Goal: Navigation & Orientation: Find specific page/section

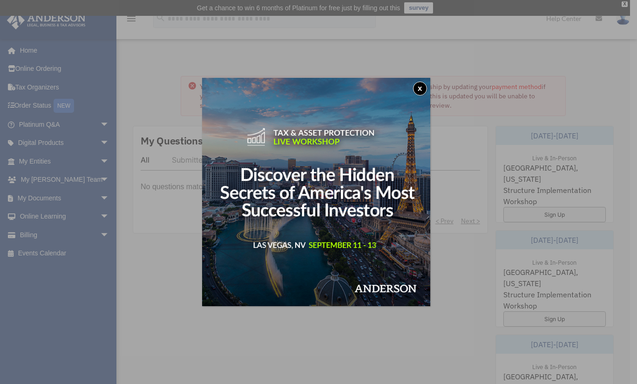
click at [419, 88] on button "x" at bounding box center [420, 88] width 14 height 14
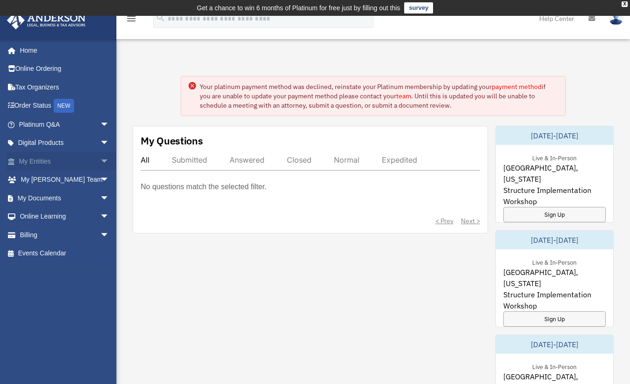
click at [38, 161] on link "My Entities arrow_drop_down" at bounding box center [65, 161] width 117 height 19
click at [48, 196] on link "My Documents arrow_drop_down" at bounding box center [65, 198] width 117 height 19
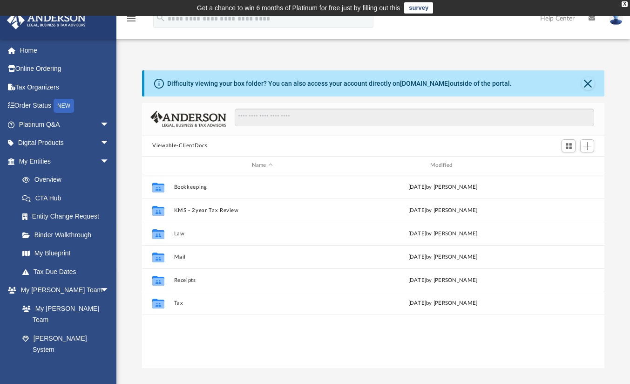
scroll to position [204, 455]
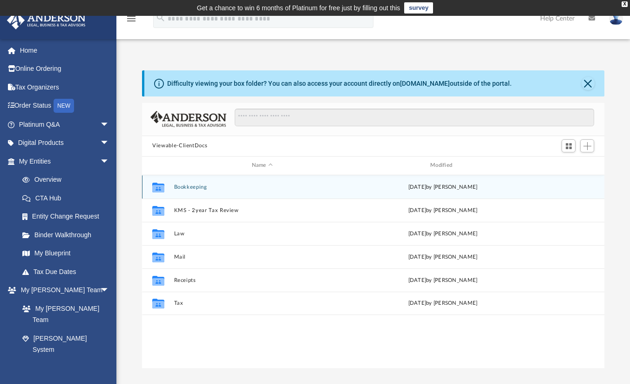
click at [196, 191] on div "Collaborated Folder Bookkeeping [DATE] by [PERSON_NAME]" at bounding box center [373, 186] width 462 height 23
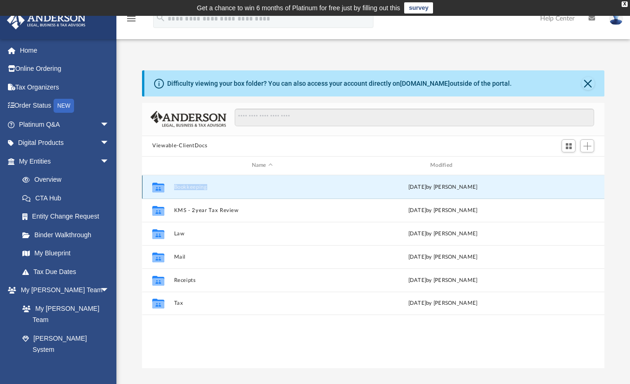
click at [178, 186] on button "Bookkeeping" at bounding box center [262, 187] width 176 height 6
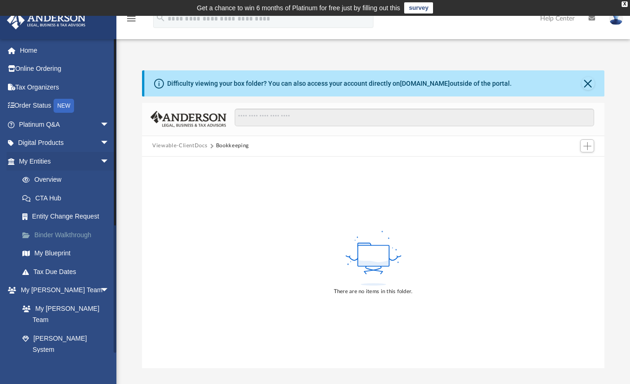
click at [57, 235] on link "Binder Walkthrough" at bounding box center [68, 234] width 110 height 19
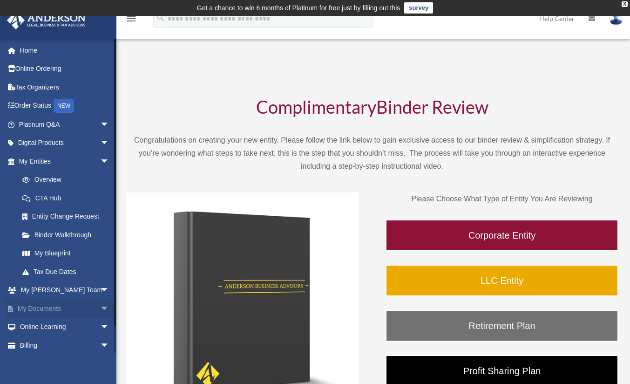
click at [49, 307] on link "My Documents arrow_drop_down" at bounding box center [65, 308] width 117 height 19
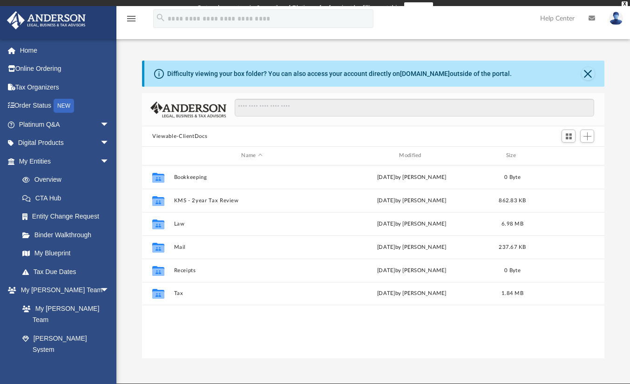
scroll to position [204, 455]
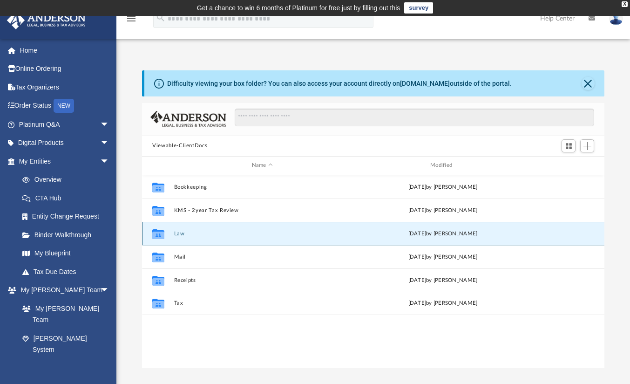
click at [178, 233] on button "Law" at bounding box center [262, 233] width 176 height 6
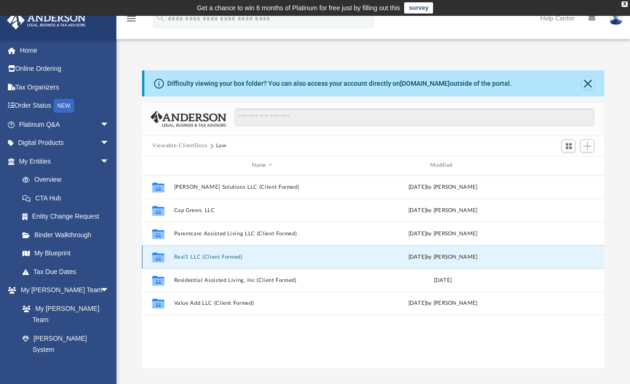
click at [220, 257] on button "Real1 LLC (Client Formed)" at bounding box center [262, 257] width 176 height 6
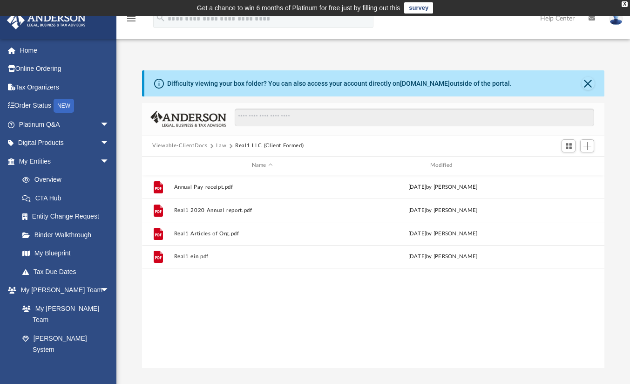
click at [220, 145] on button "Law" at bounding box center [221, 146] width 11 height 8
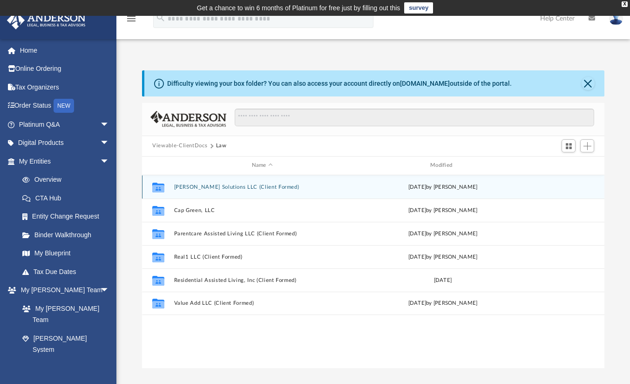
click at [211, 181] on div "Collaborated Folder Ananya Solutions LLC (Client Formed) Fri Jul 22 2022 by Ang…" at bounding box center [373, 186] width 462 height 23
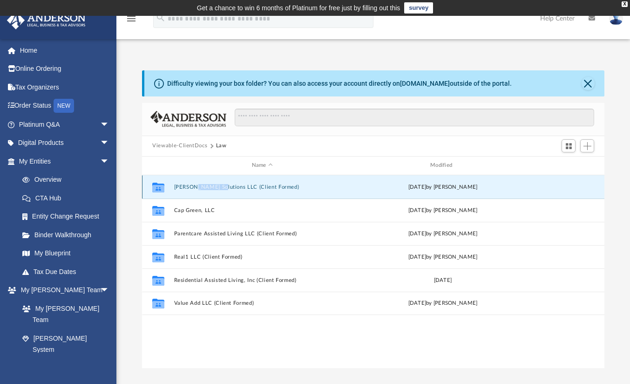
click at [211, 181] on div "Collaborated Folder Ananya Solutions LLC (Client Formed) Fri Jul 22 2022 by Ang…" at bounding box center [373, 186] width 462 height 23
click at [158, 184] on icon "grid" at bounding box center [158, 187] width 12 height 7
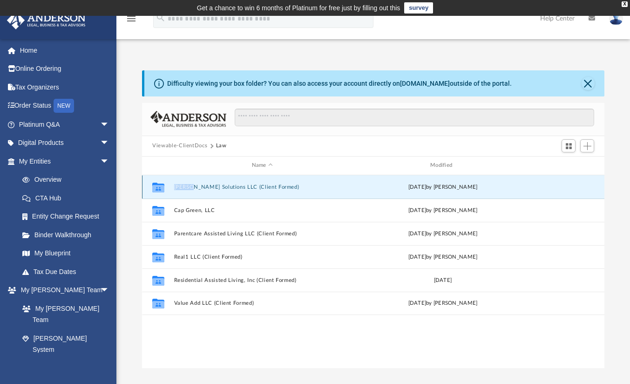
click at [256, 184] on button "Ananya Solutions LLC (Client Formed)" at bounding box center [262, 187] width 176 height 6
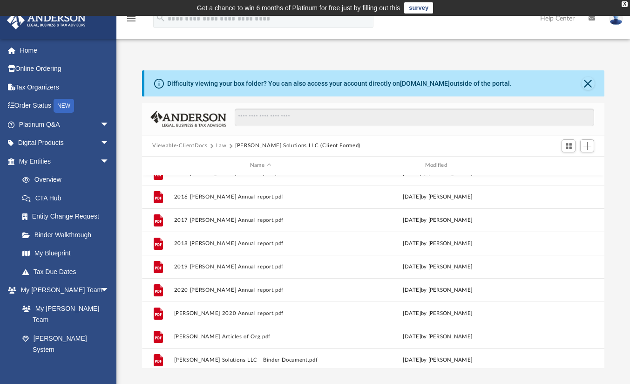
scroll to position [176, 0]
drag, startPoint x: 602, startPoint y: 291, endPoint x: 611, endPoint y: 322, distance: 32.1
click at [611, 322] on div "Difficulty viewing your box folder? You can also access your account directly o…" at bounding box center [373, 218] width 514 height 297
click at [221, 146] on button "Law" at bounding box center [221, 146] width 11 height 8
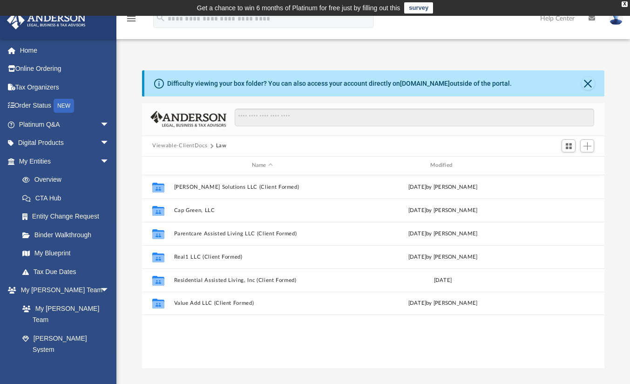
scroll to position [0, 0]
click at [101, 142] on span "arrow_drop_down" at bounding box center [109, 143] width 19 height 19
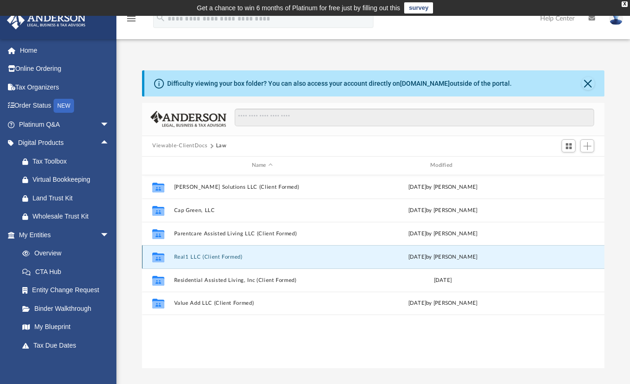
click at [220, 254] on button "Real1 LLC (Client Formed)" at bounding box center [262, 257] width 176 height 6
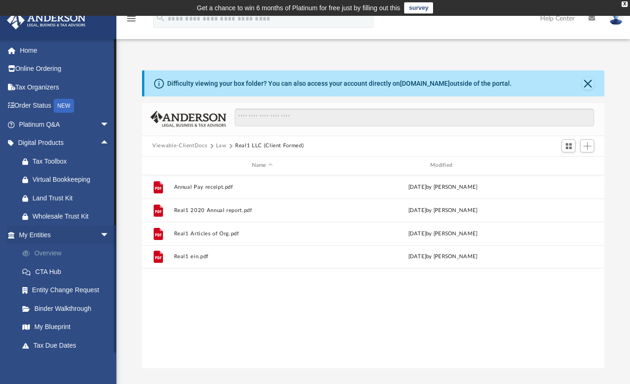
click at [51, 253] on link "Overview" at bounding box center [68, 253] width 110 height 19
click at [76, 310] on link "Binder Walkthrough" at bounding box center [68, 308] width 110 height 19
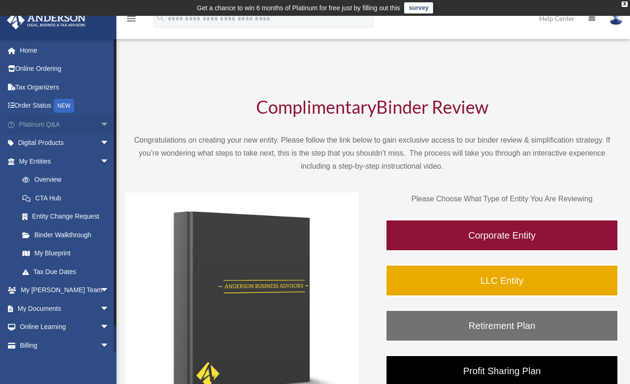
click at [48, 122] on link "Platinum Q&A arrow_drop_down" at bounding box center [65, 124] width 117 height 19
